Goal: Task Accomplishment & Management: Use online tool/utility

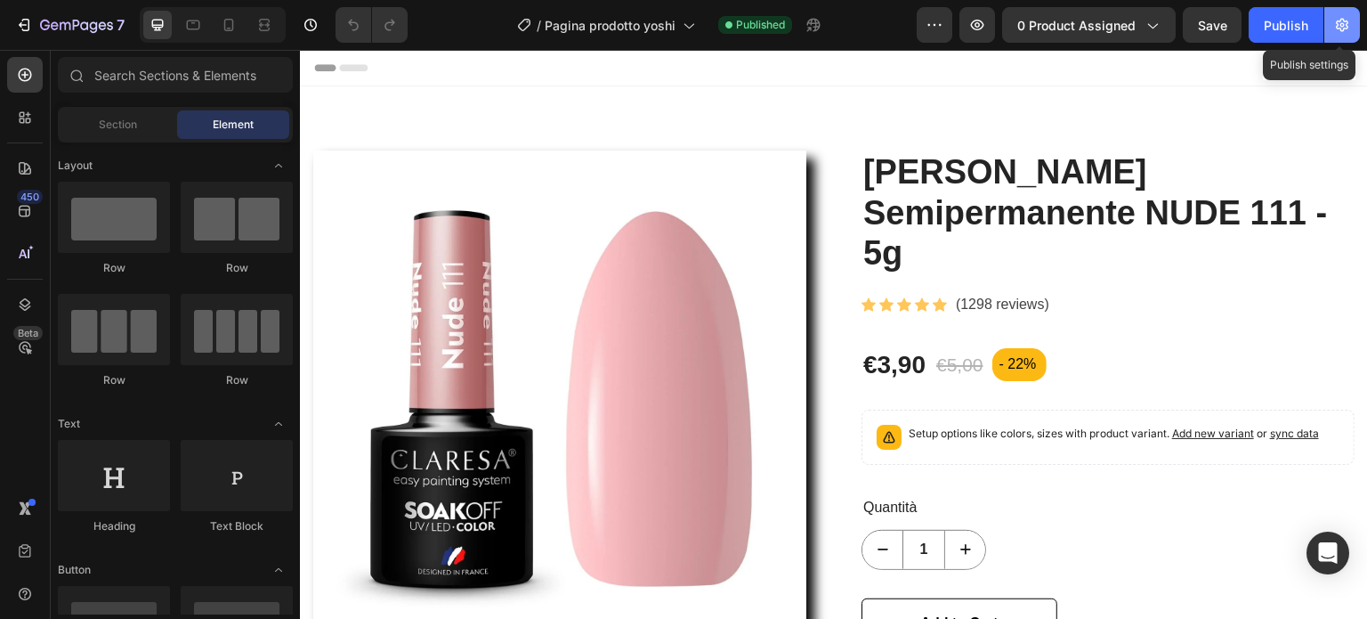
click at [1342, 20] on icon "button" at bounding box center [1342, 25] width 18 height 18
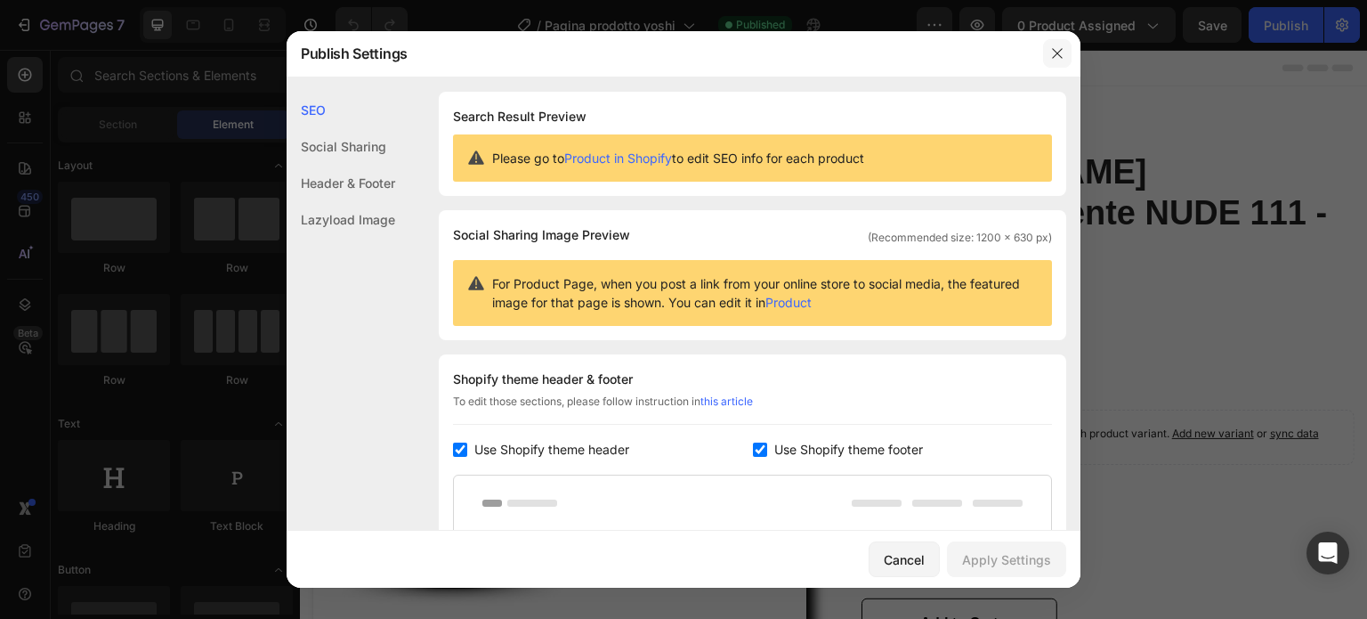
click at [1061, 53] on icon "button" at bounding box center [1057, 53] width 14 height 14
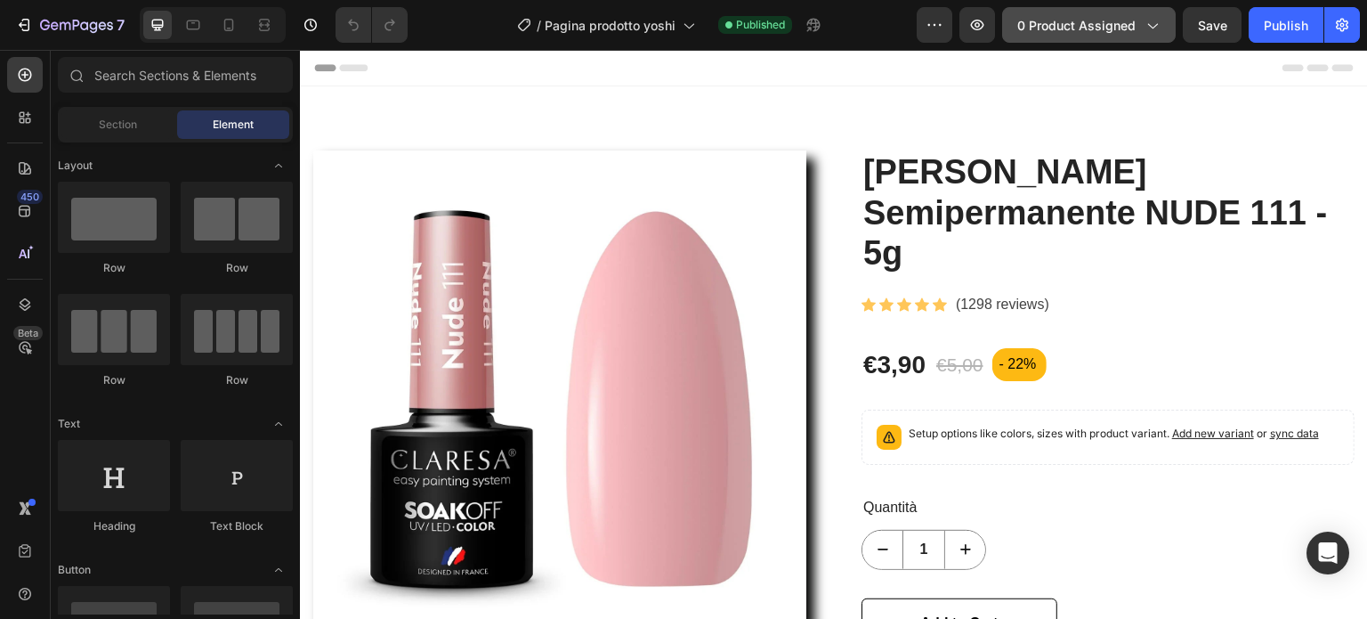
click at [1151, 21] on icon "button" at bounding box center [1152, 25] width 18 height 18
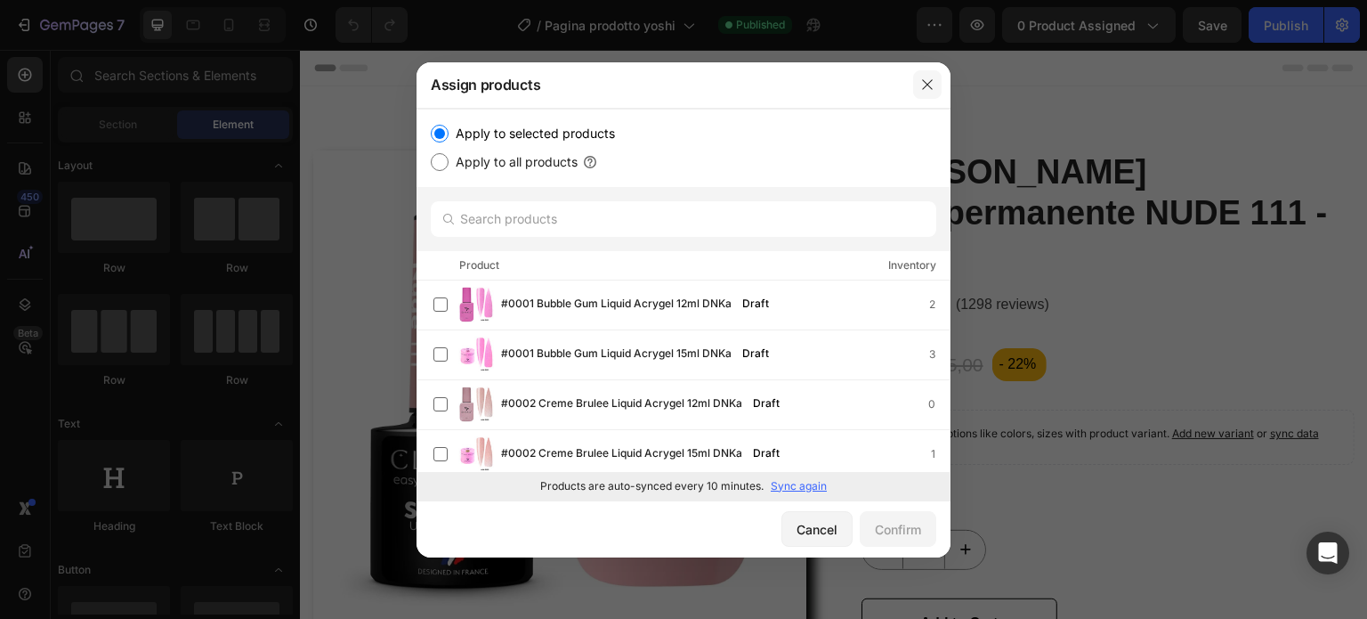
click at [927, 77] on icon "button" at bounding box center [927, 84] width 14 height 14
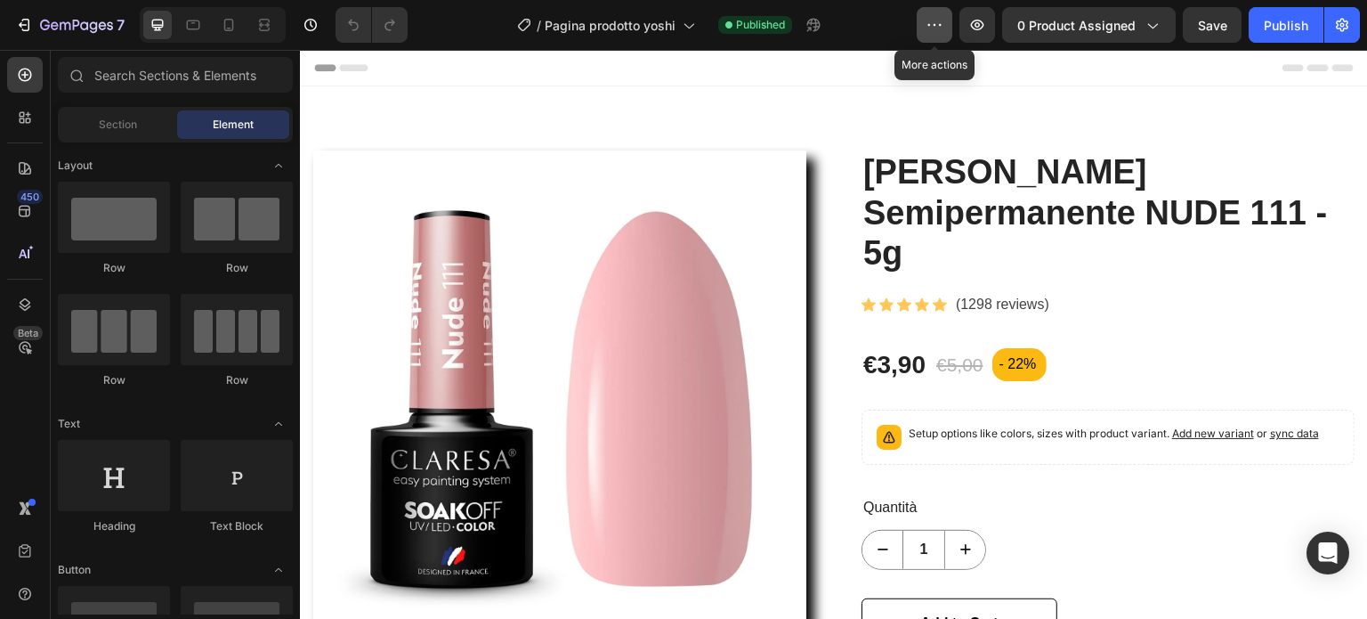
click at [940, 27] on icon "button" at bounding box center [935, 25] width 18 height 18
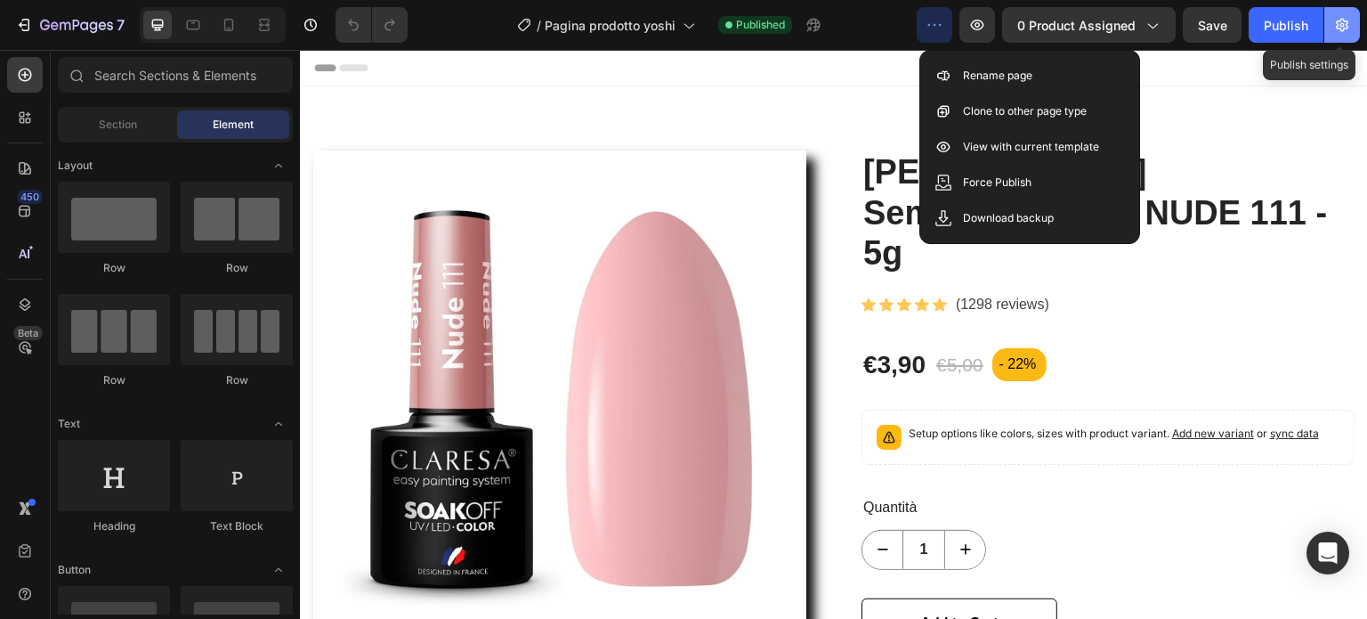
click at [1344, 22] on icon "button" at bounding box center [1342, 25] width 18 height 18
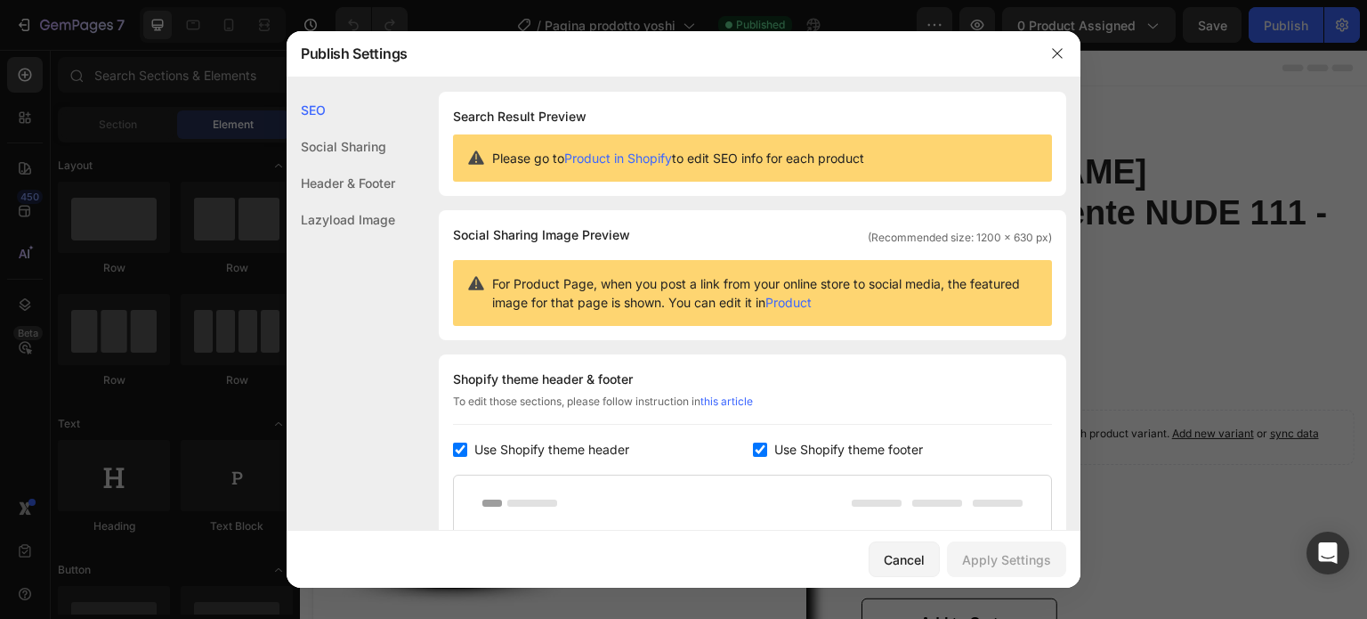
click at [1344, 21] on div at bounding box center [683, 309] width 1367 height 619
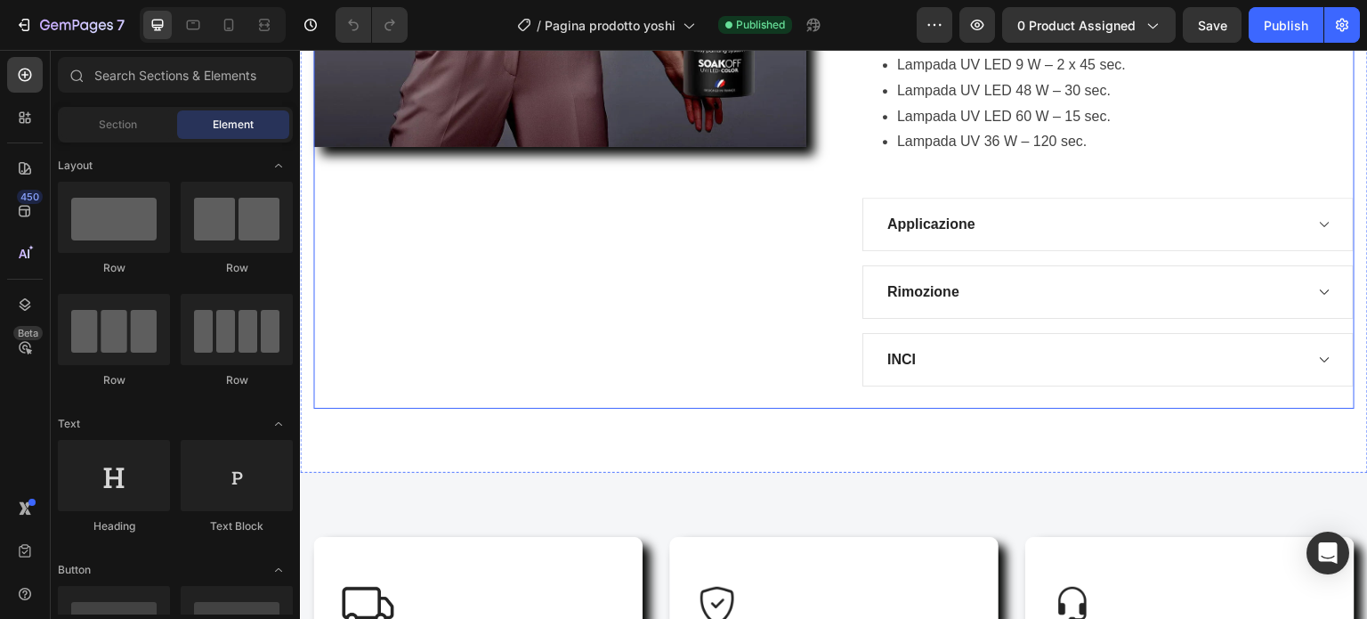
scroll to position [1513, 0]
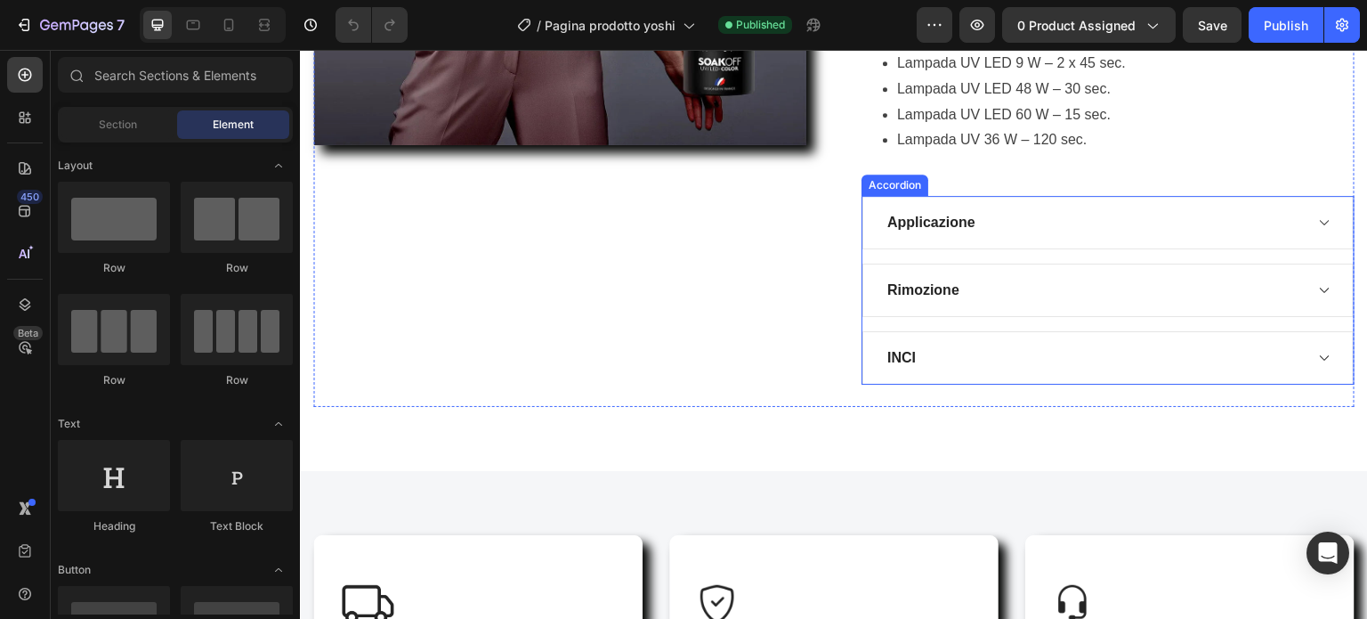
click at [1122, 206] on div "Applicazione" at bounding box center [1107, 222] width 491 height 53
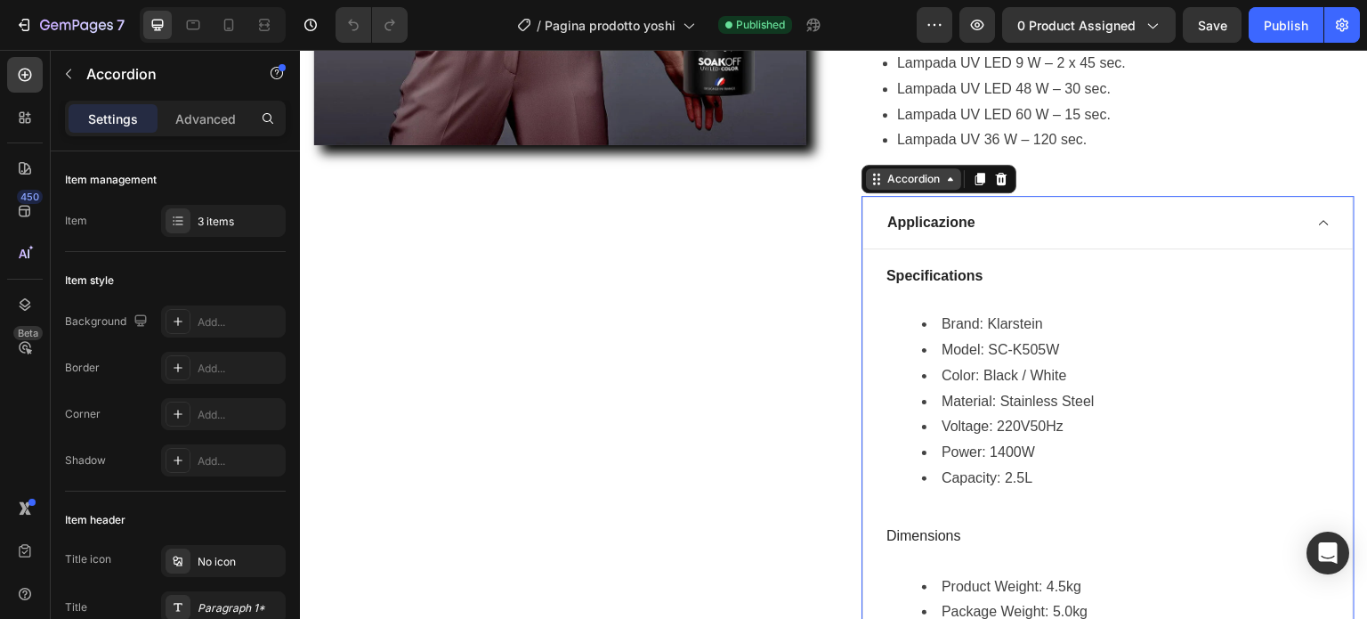
click at [915, 181] on div "Accordion" at bounding box center [914, 179] width 60 height 16
click at [915, 180] on div "Accordion" at bounding box center [914, 179] width 60 height 16
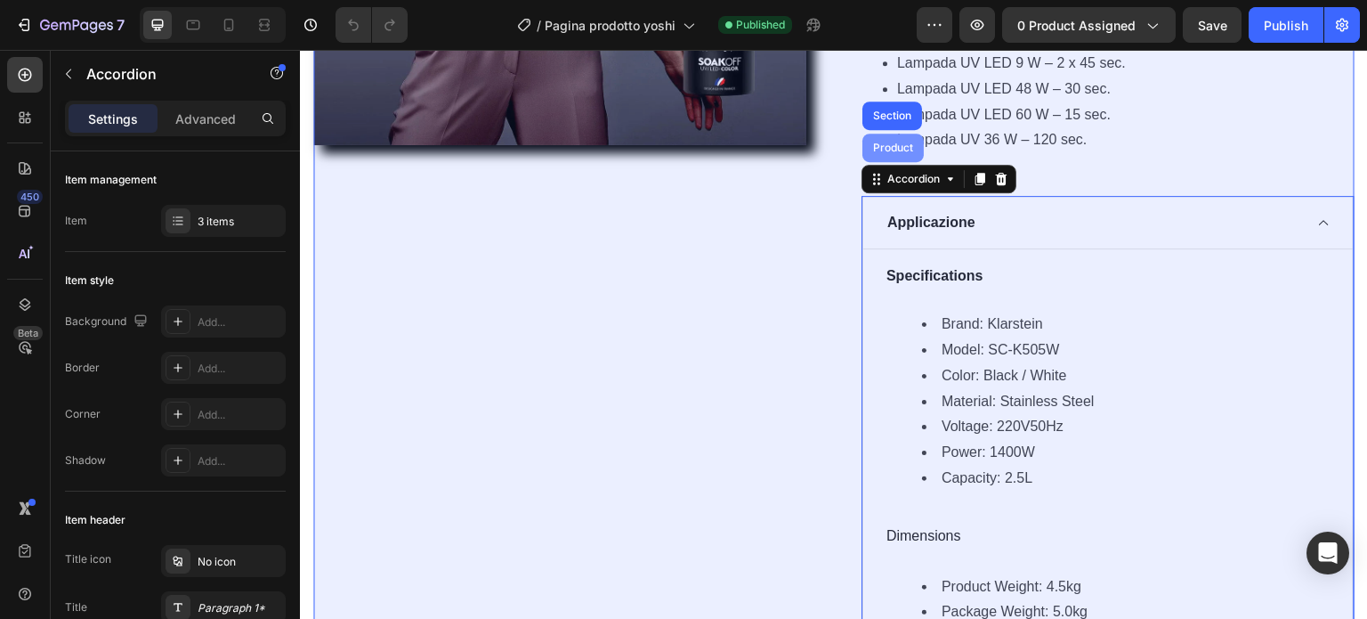
click at [895, 153] on div "Product" at bounding box center [892, 148] width 61 height 28
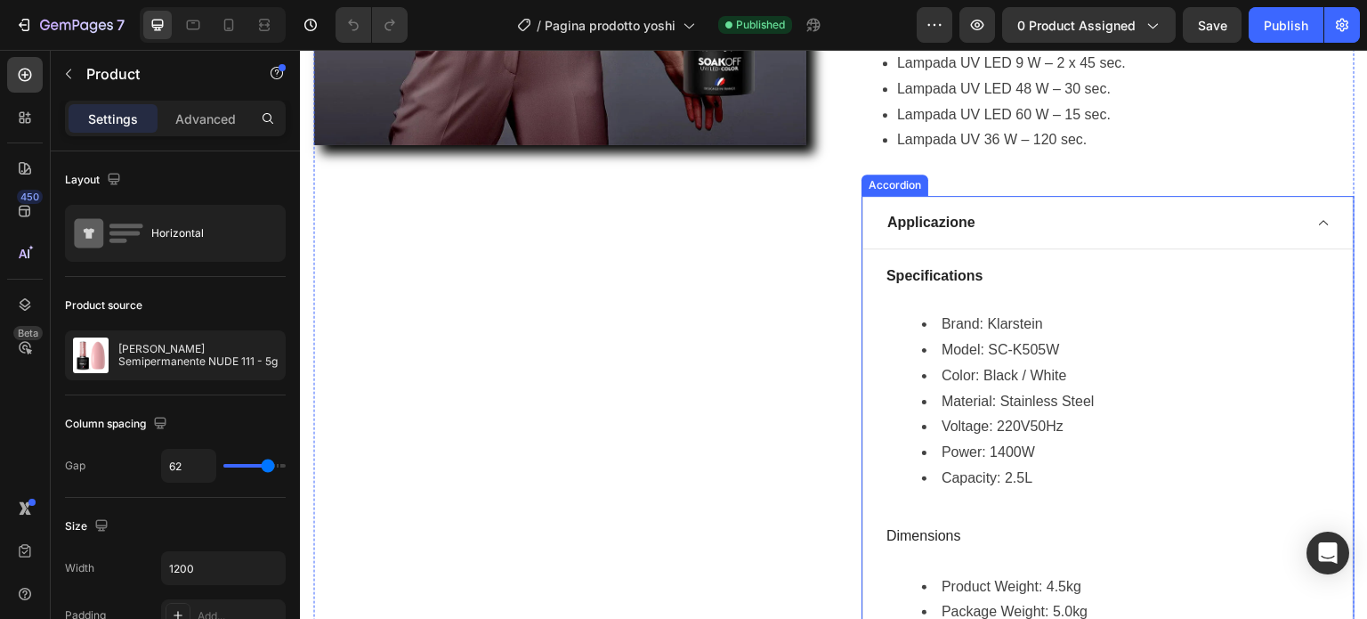
click at [949, 215] on p "Applicazione" at bounding box center [931, 222] width 88 height 21
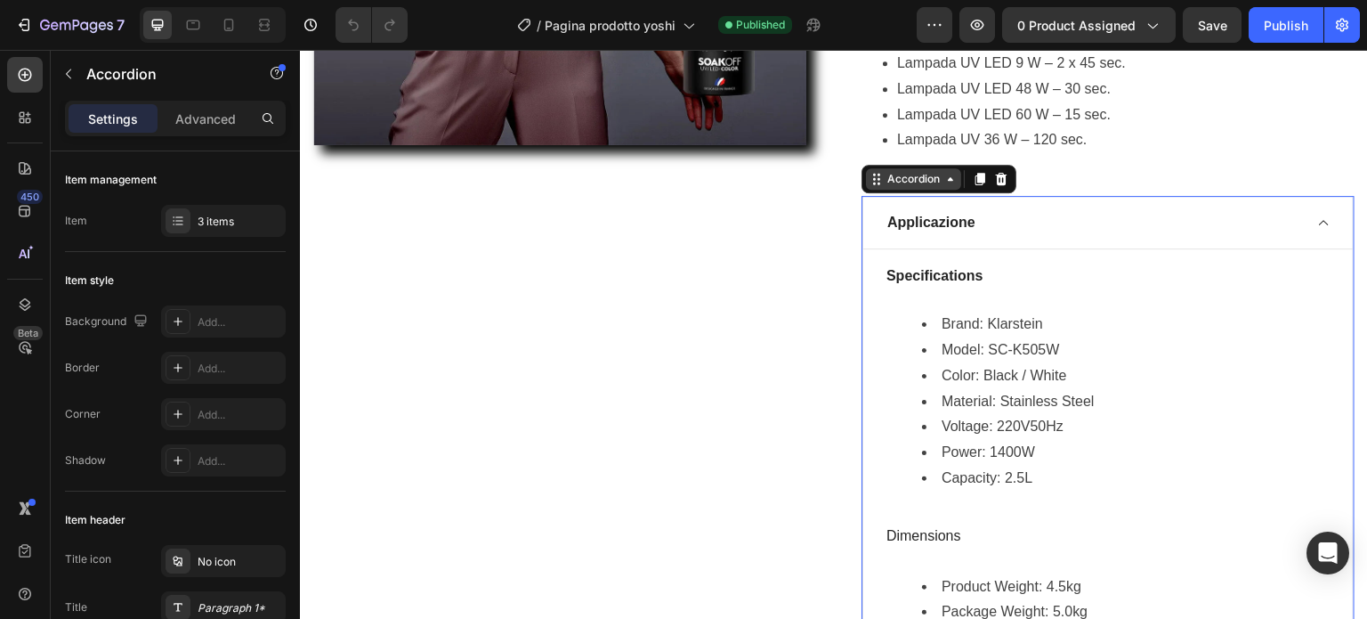
click at [927, 172] on div "Accordion" at bounding box center [914, 179] width 60 height 16
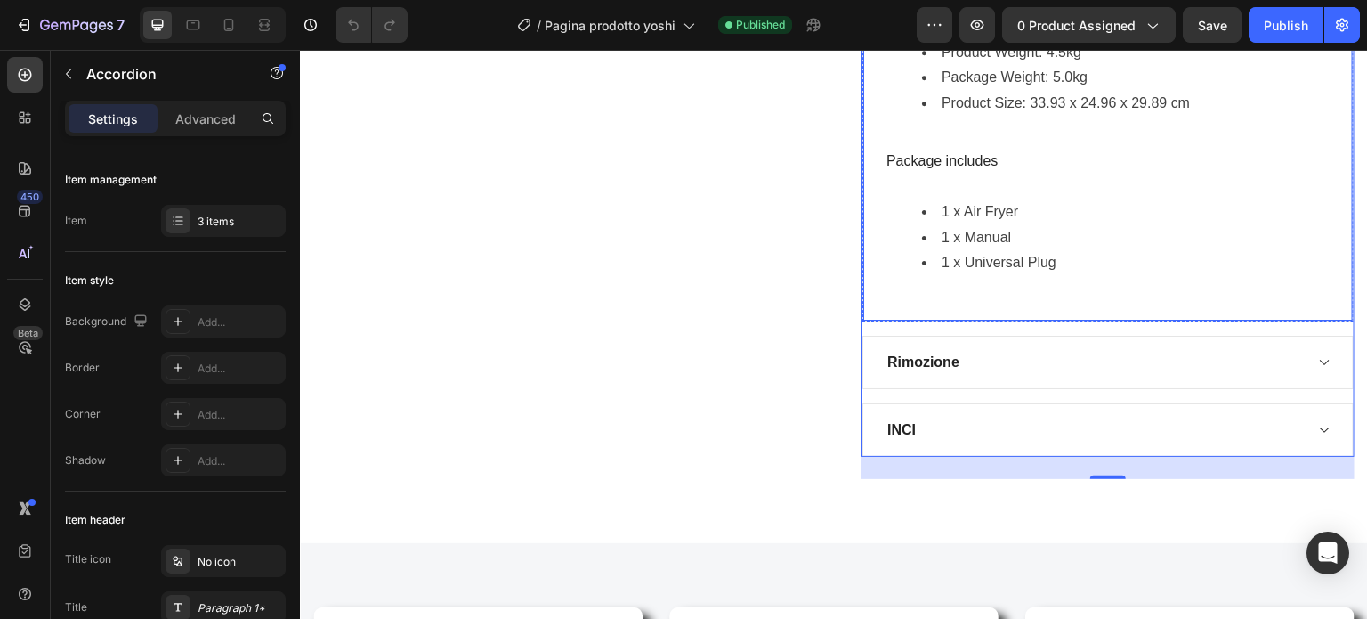
scroll to position [2136, 0]
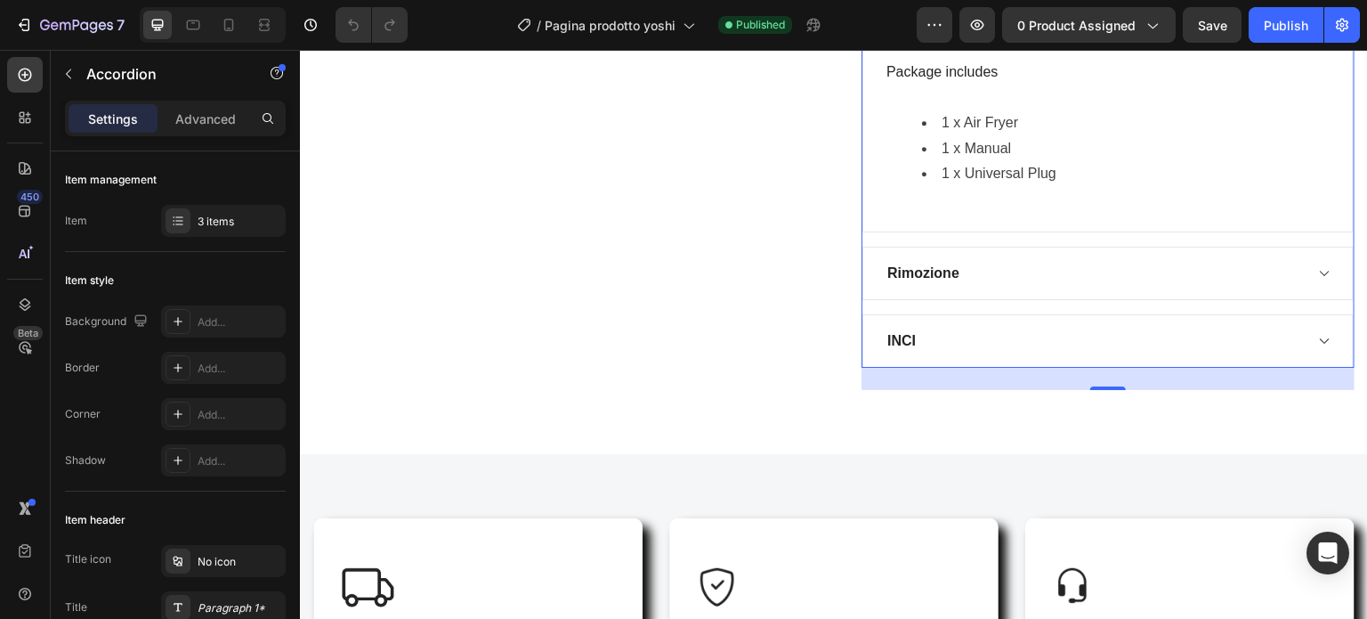
click at [1109, 283] on div "Rimozione" at bounding box center [1094, 273] width 418 height 27
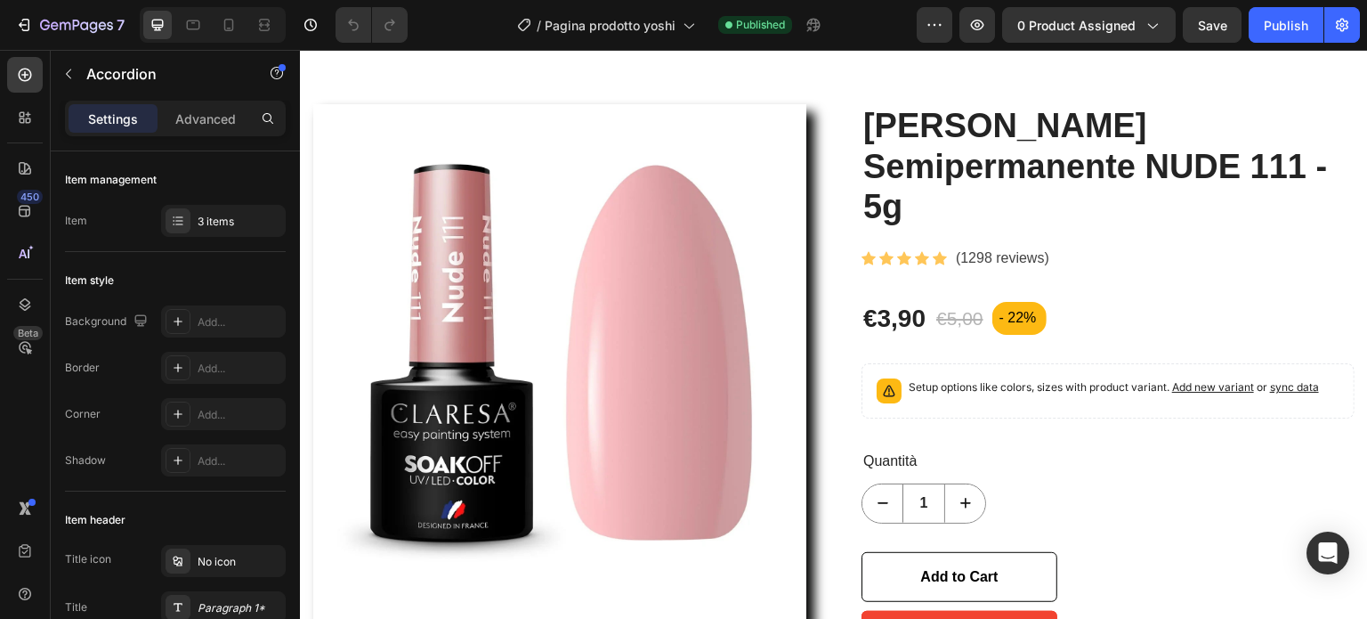
scroll to position [0, 0]
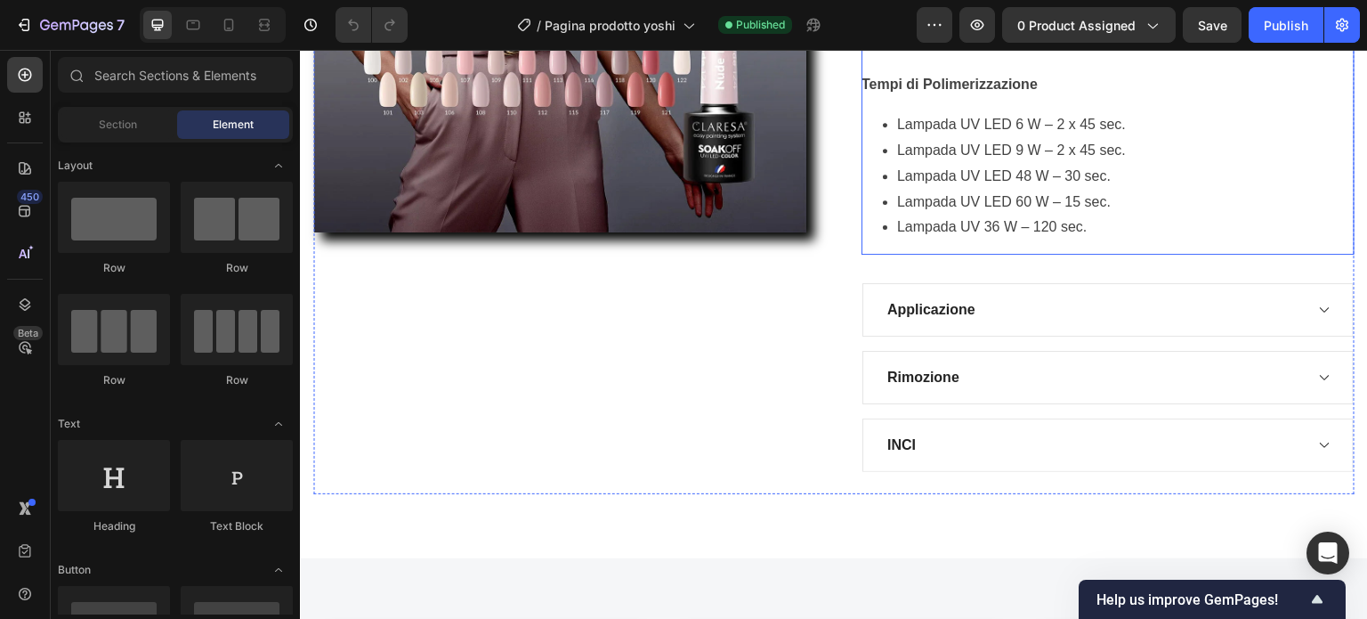
scroll to position [1424, 0]
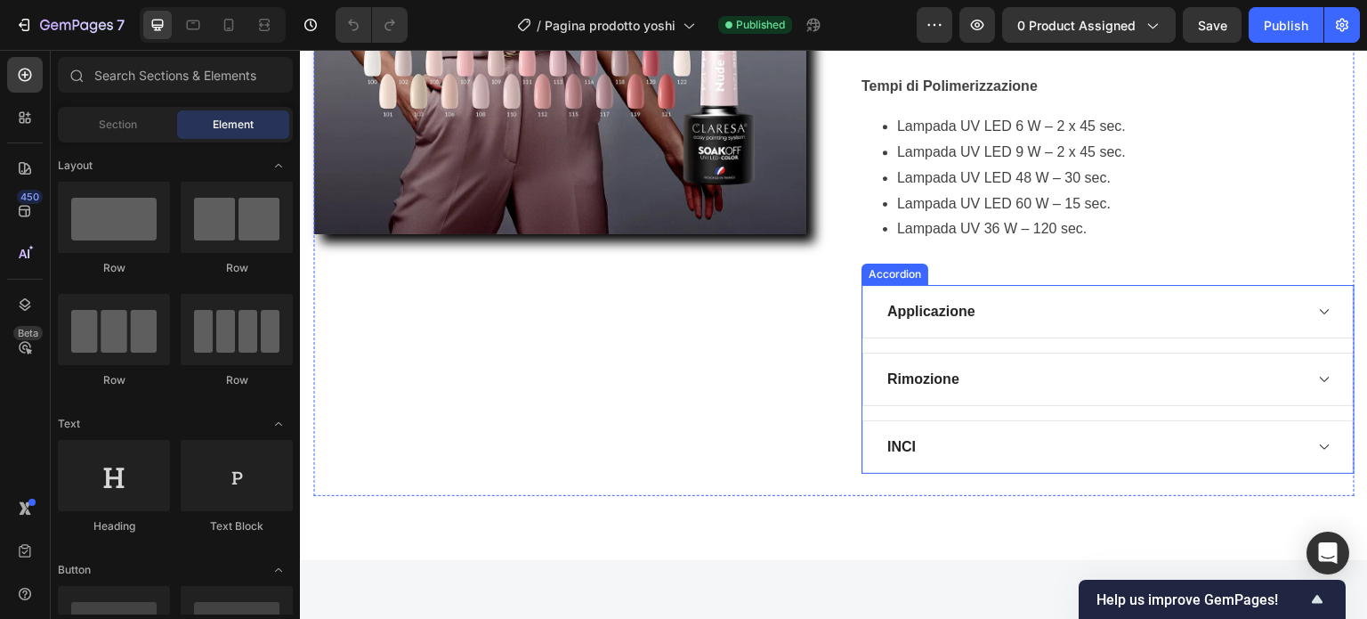
click at [1125, 313] on div "Applicazione" at bounding box center [1094, 311] width 418 height 27
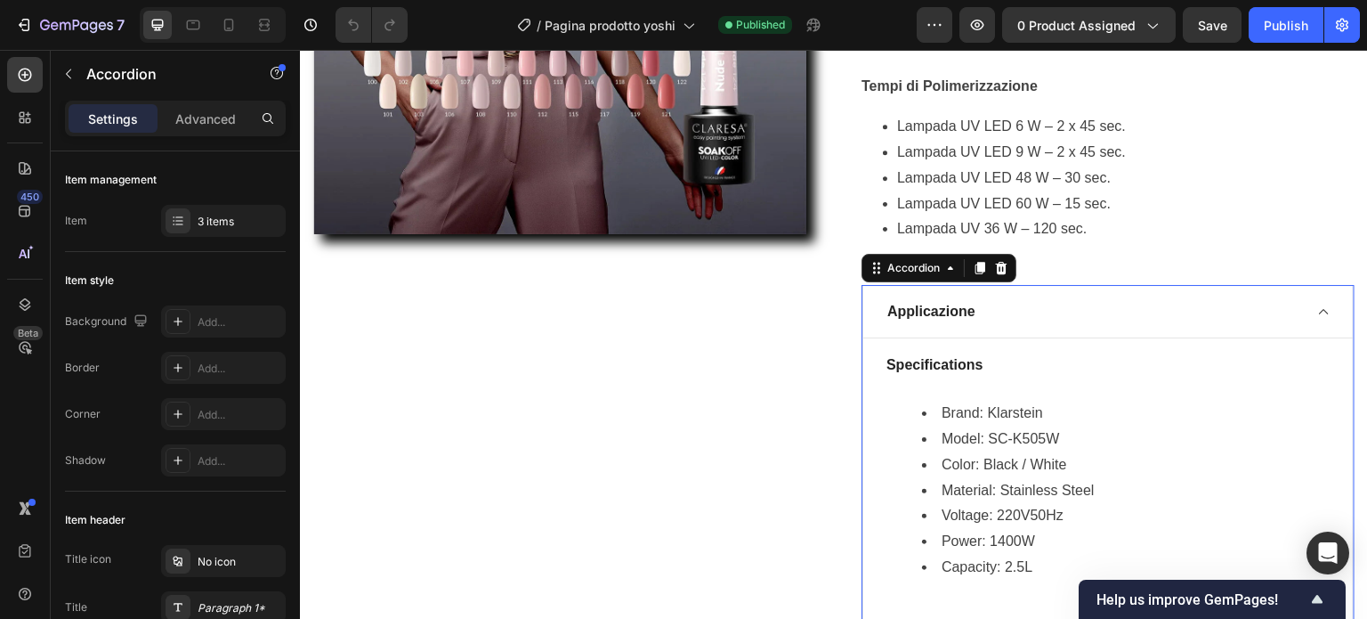
click at [1125, 313] on div "Applicazione" at bounding box center [1094, 311] width 418 height 27
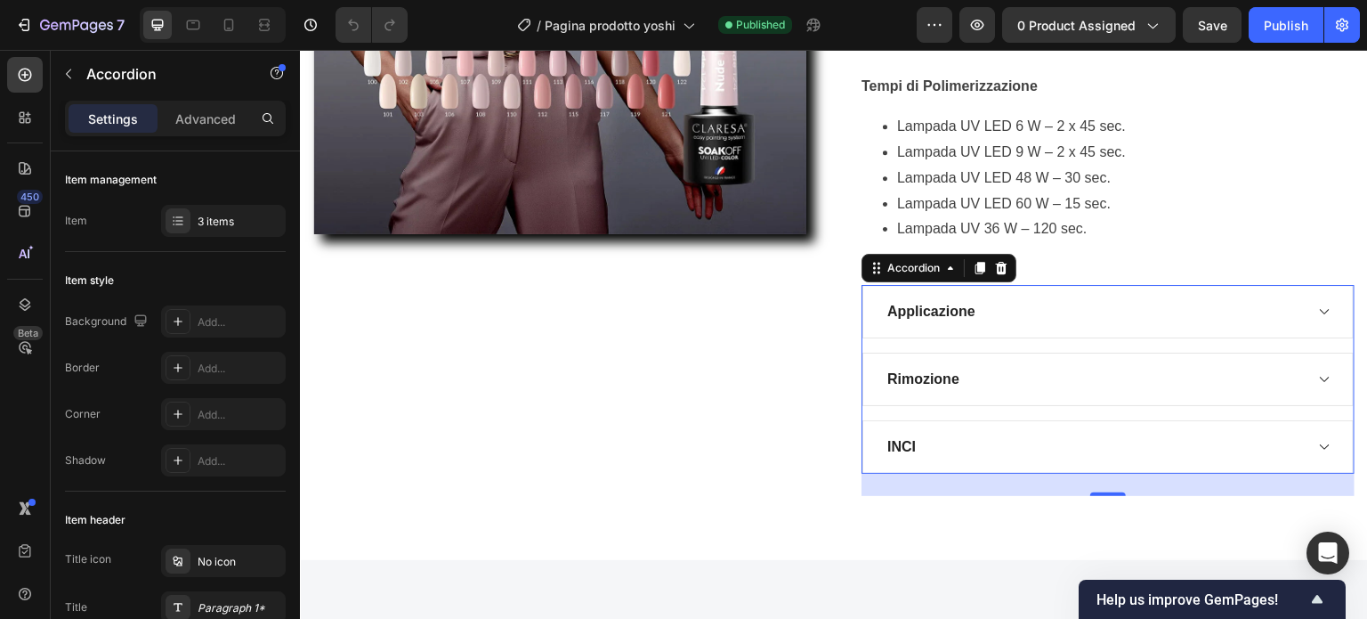
click at [1136, 439] on div "INCI" at bounding box center [1094, 446] width 418 height 27
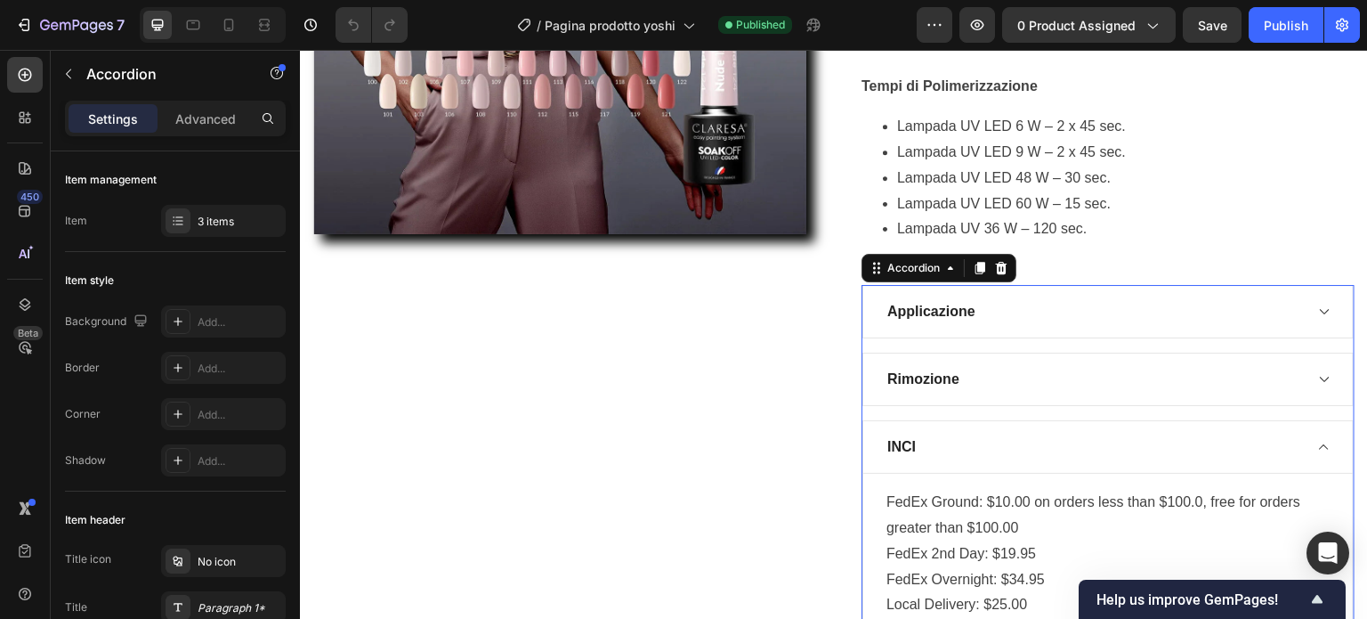
click at [1137, 440] on div "INCI" at bounding box center [1094, 446] width 418 height 27
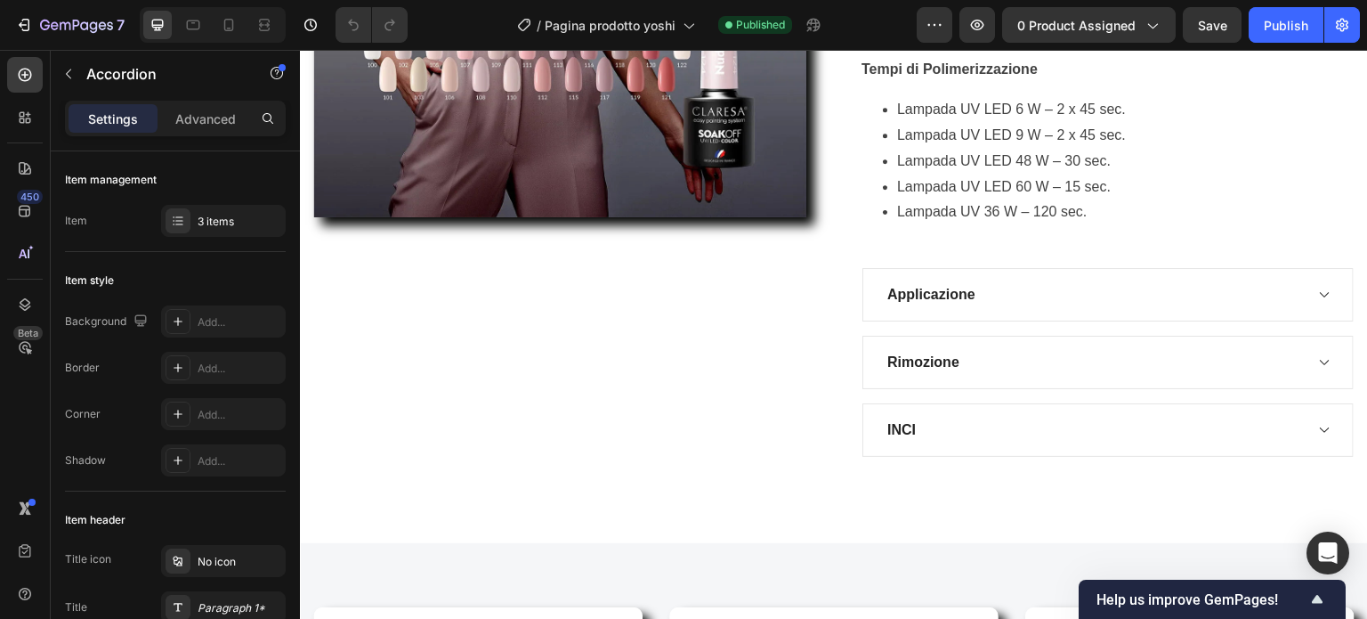
scroll to position [1400, 0]
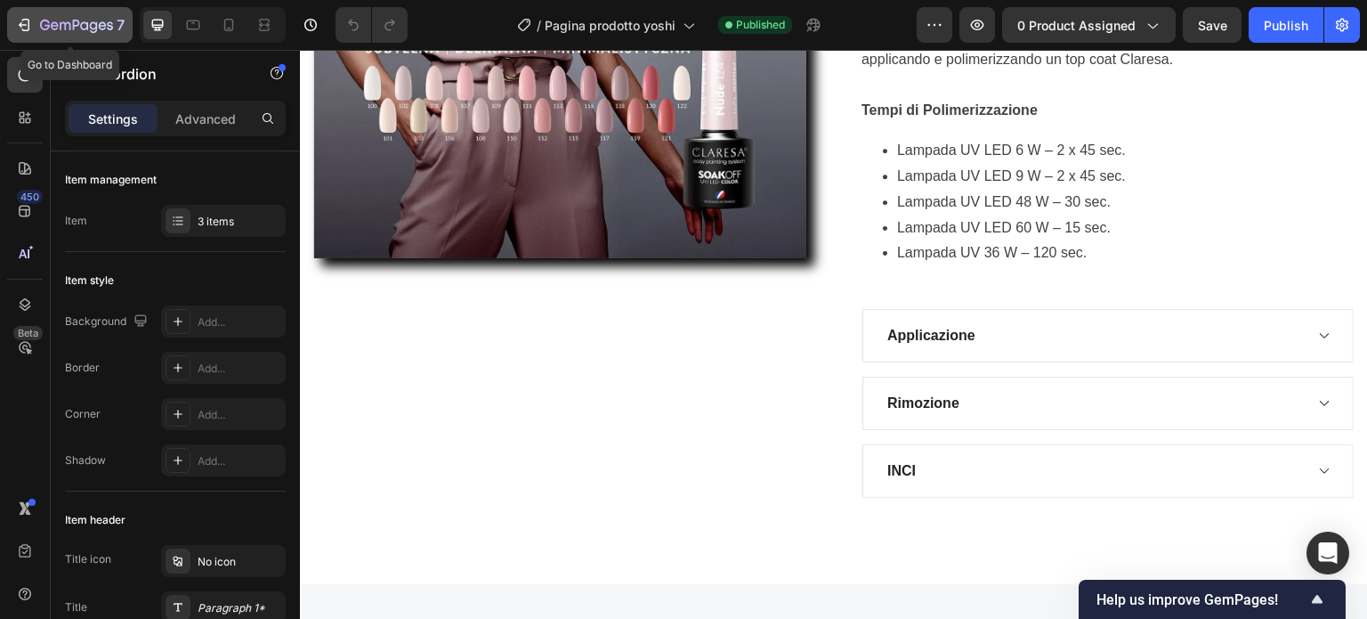
click at [23, 24] on icon "button" at bounding box center [23, 24] width 8 height 5
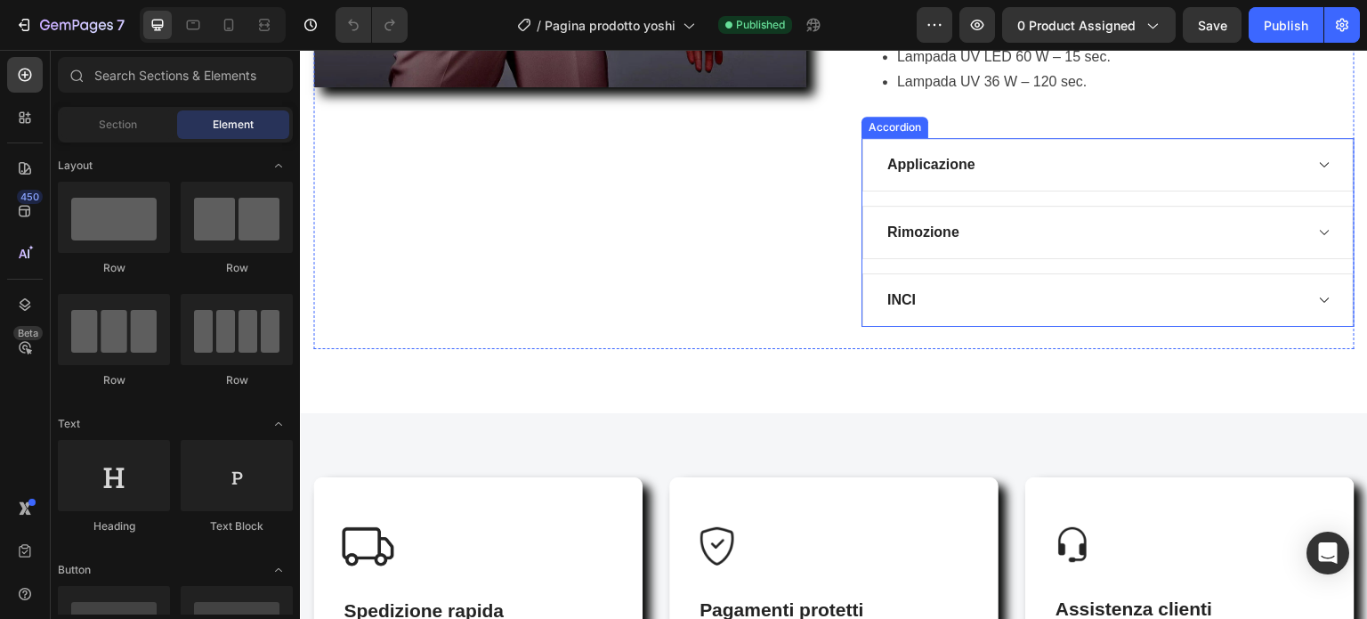
scroll to position [1602, 0]
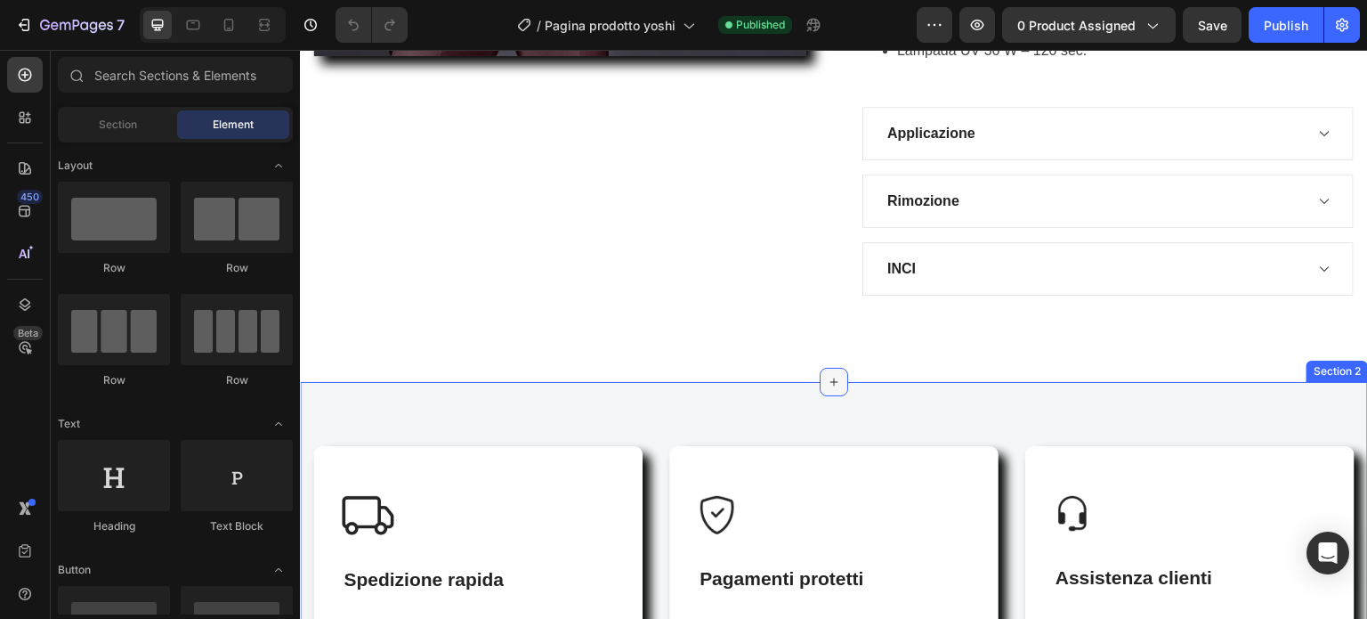
click at [830, 377] on icon at bounding box center [834, 382] width 14 height 14
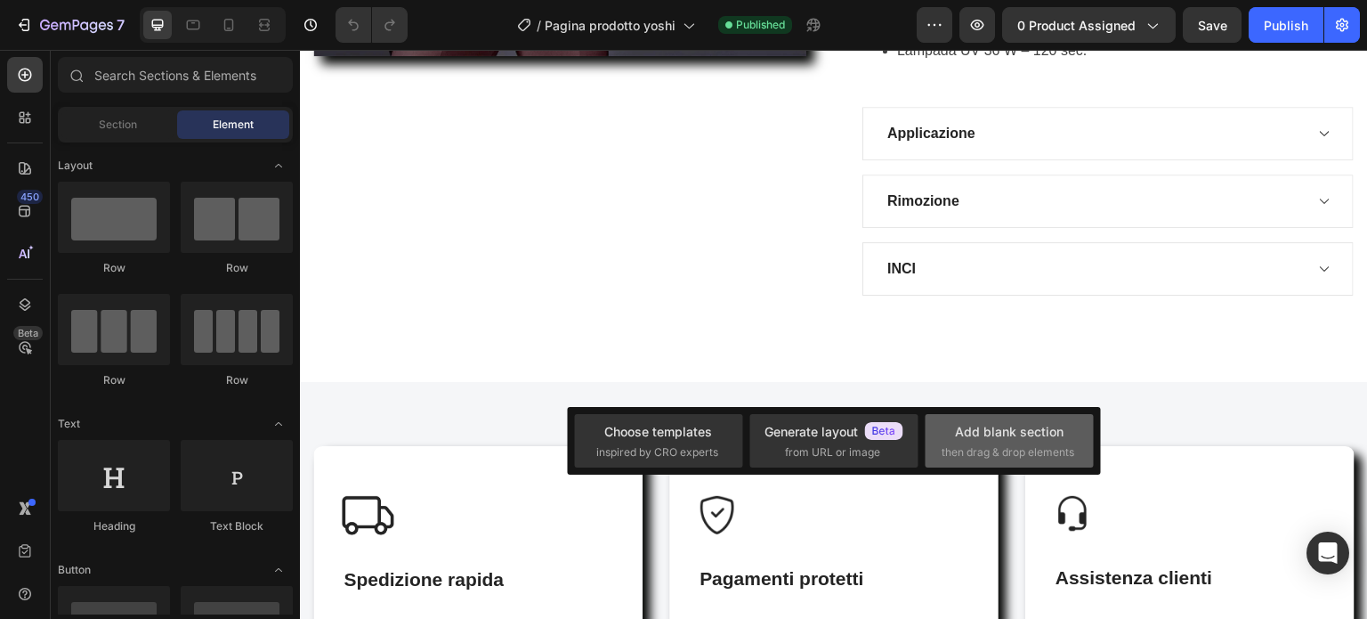
click at [1011, 442] on div "Add blank section then drag & drop elements" at bounding box center [1009, 441] width 135 height 38
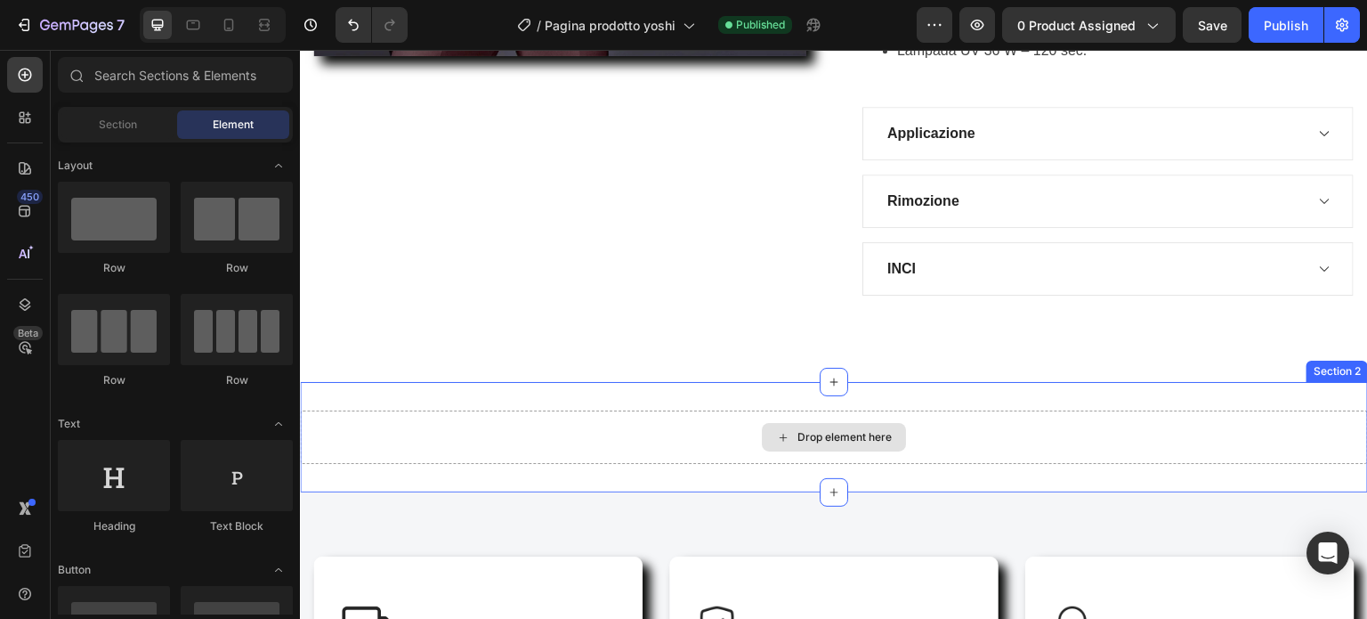
click at [814, 430] on div "Drop element here" at bounding box center [845, 437] width 94 height 14
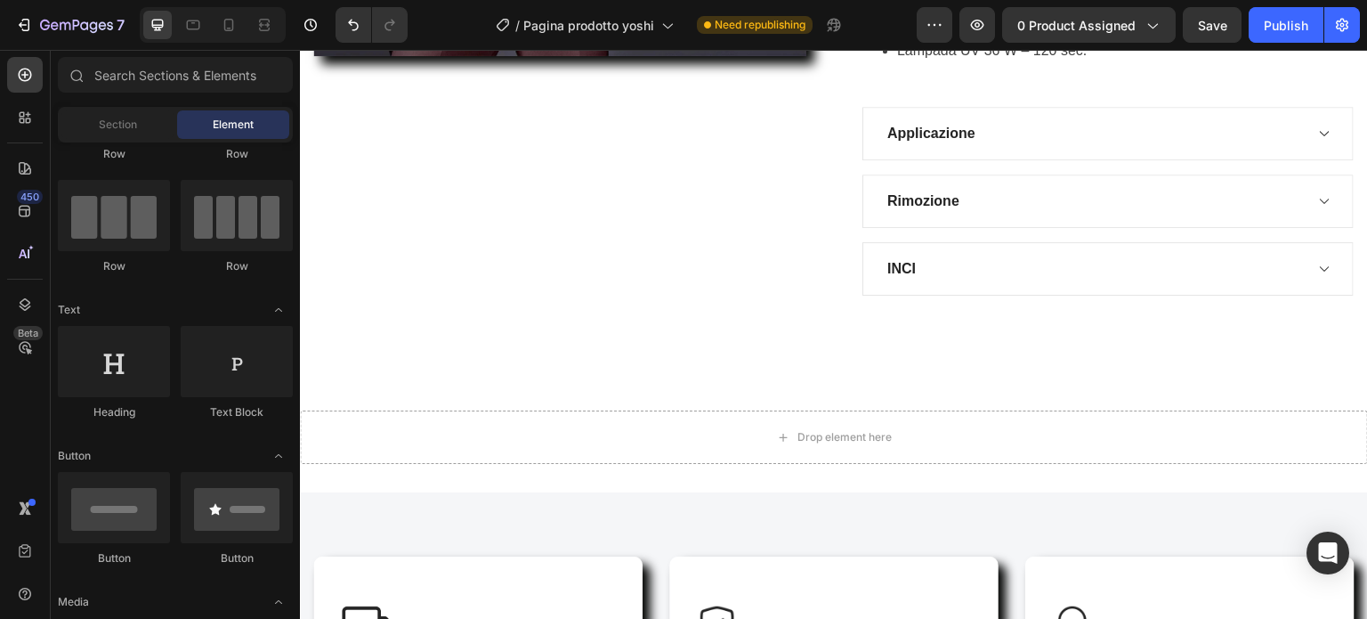
scroll to position [0, 0]
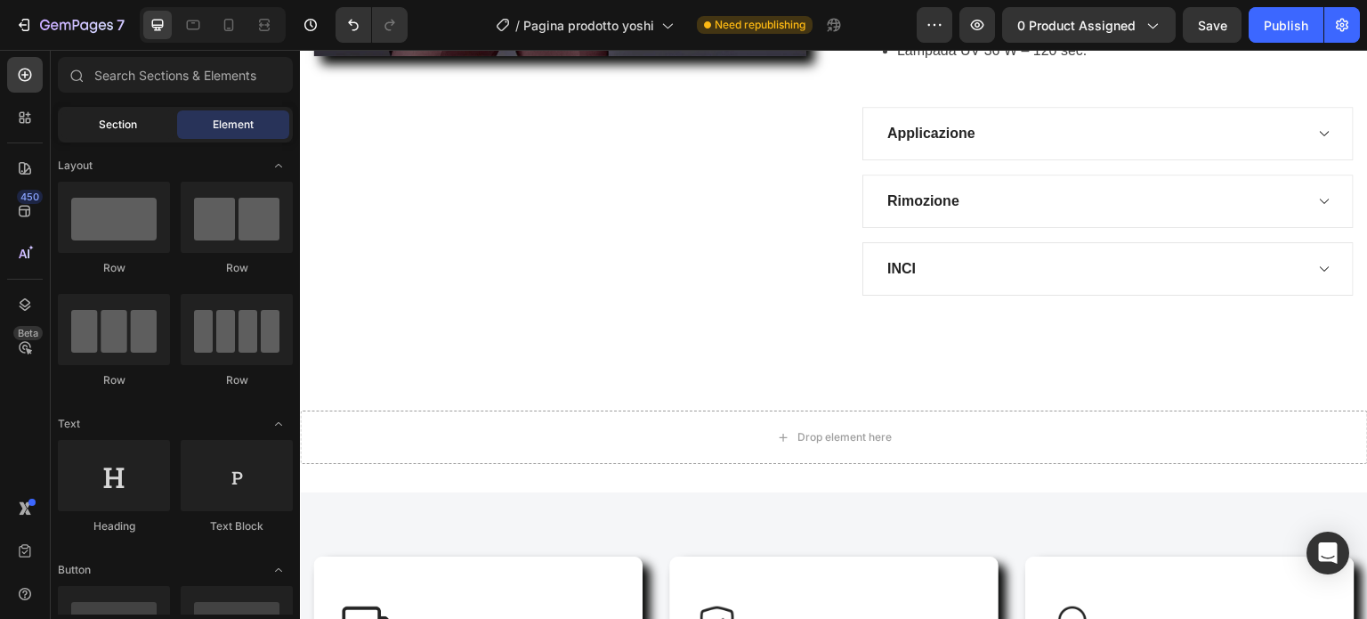
click at [122, 120] on span "Section" at bounding box center [118, 125] width 38 height 16
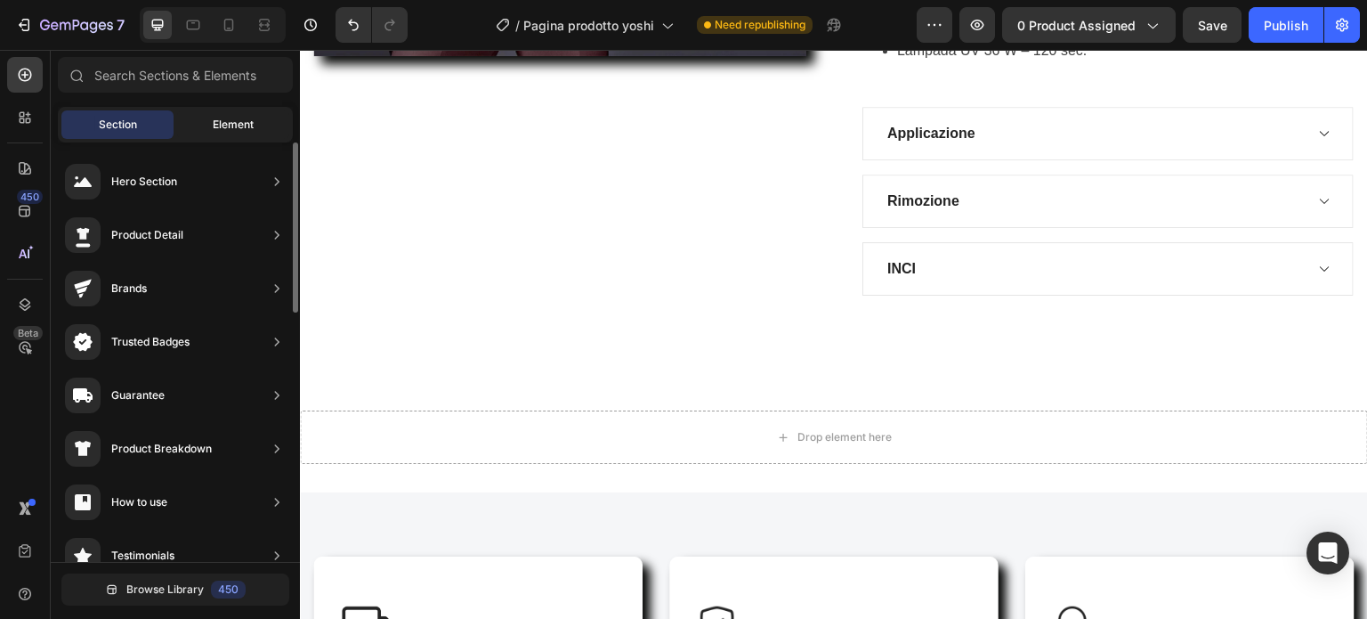
click at [259, 120] on div "Element" at bounding box center [233, 124] width 112 height 28
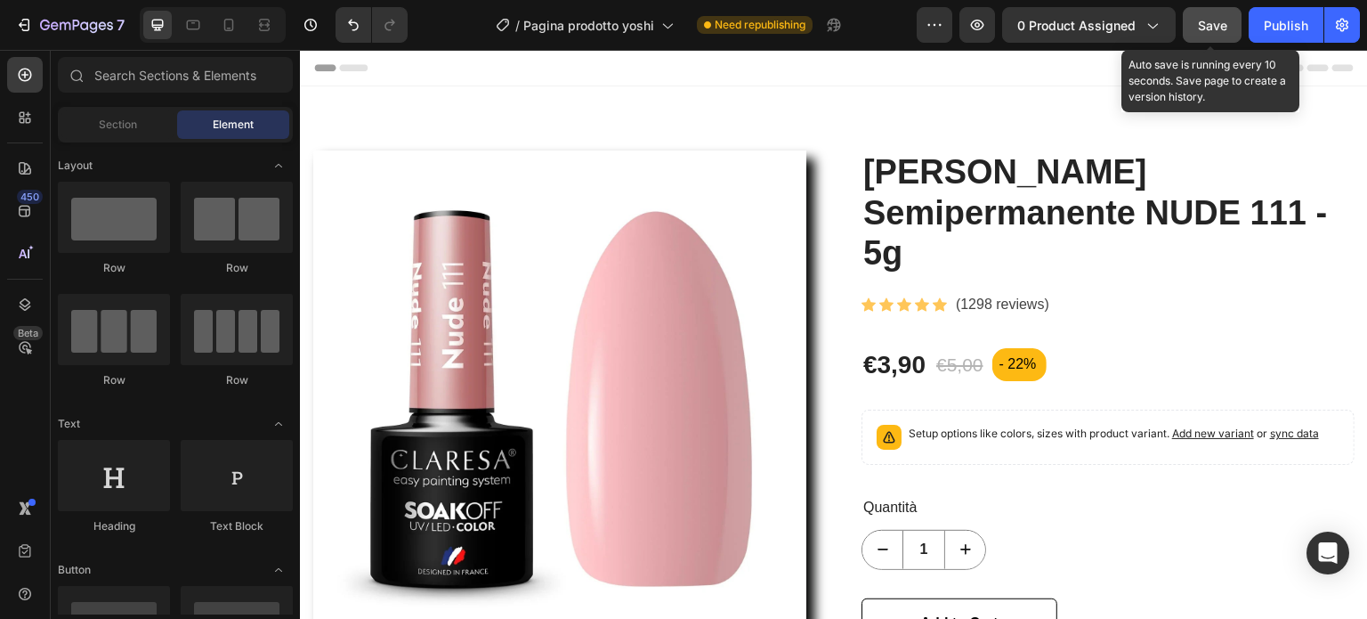
click at [1215, 24] on span "Save" at bounding box center [1212, 25] width 29 height 15
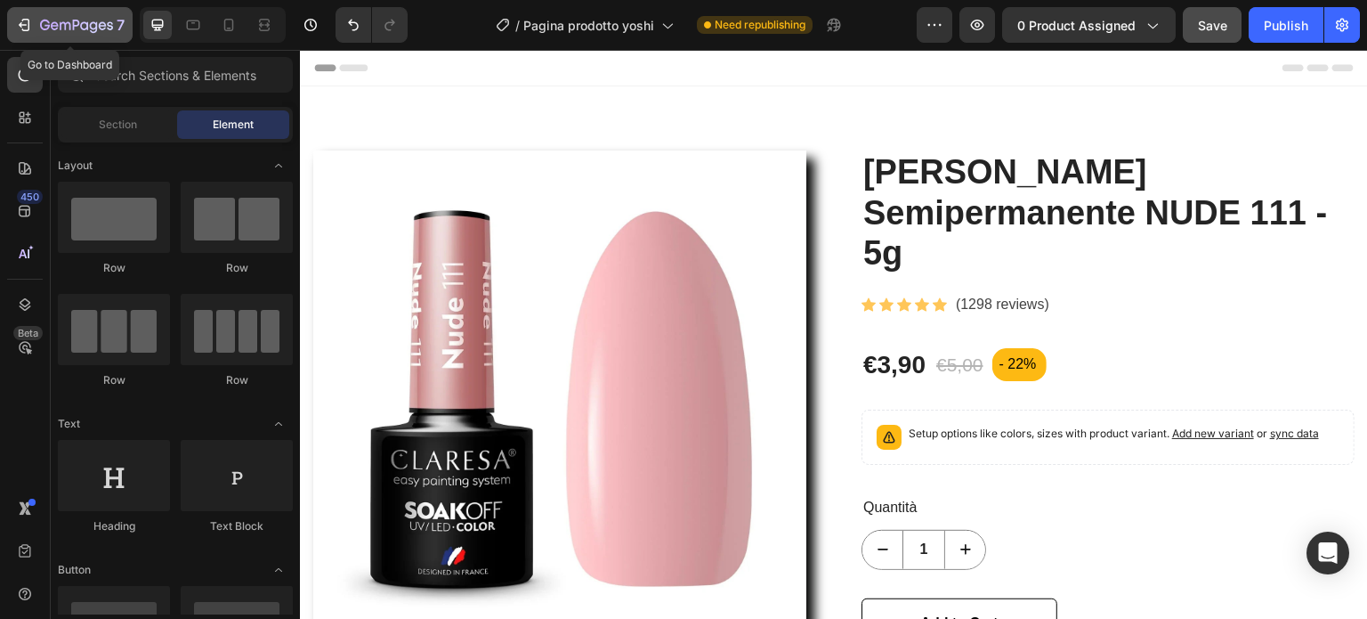
click at [25, 28] on icon "button" at bounding box center [24, 25] width 18 height 18
